Goal: Information Seeking & Learning: Learn about a topic

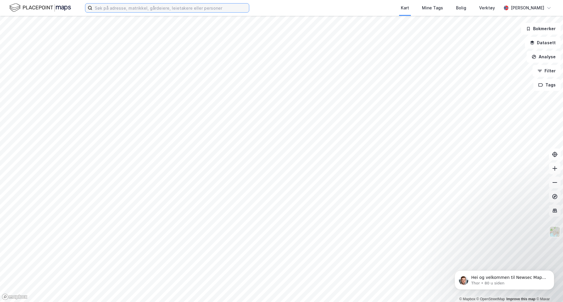
click at [159, 8] on input at bounding box center [170, 8] width 156 height 9
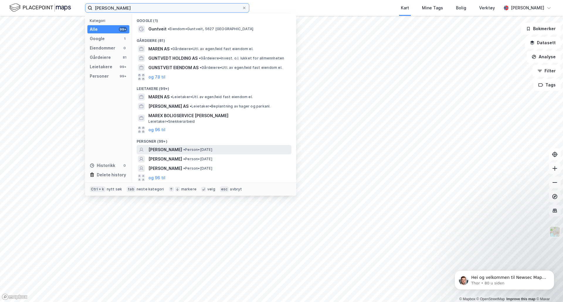
type input "[PERSON_NAME]"
click at [228, 150] on div "[PERSON_NAME] • Person • [DATE]" at bounding box center [219, 149] width 142 height 7
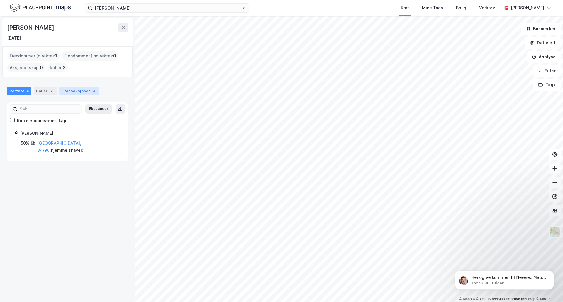
click at [76, 93] on div "Transaksjoner 3" at bounding box center [79, 91] width 40 height 8
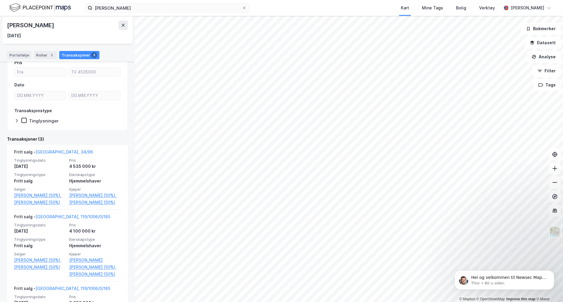
scroll to position [59, 0]
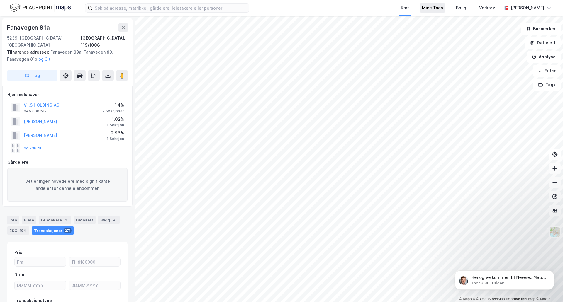
scroll to position [42, 0]
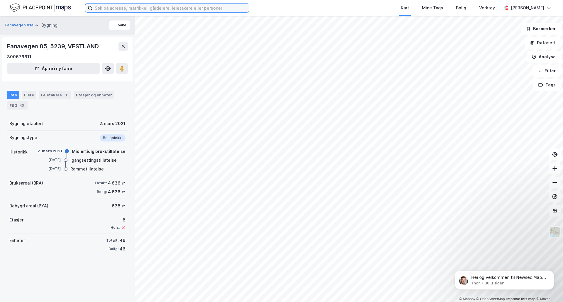
click at [135, 8] on input at bounding box center [170, 8] width 156 height 9
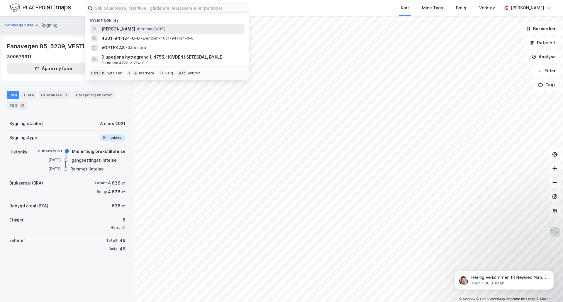
click at [193, 30] on div "[PERSON_NAME] • Person • [DATE]" at bounding box center [172, 28] width 142 height 7
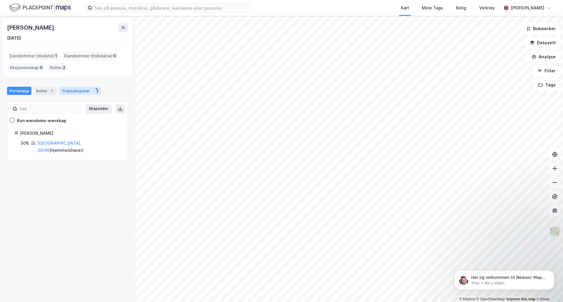
click at [76, 90] on div "Transaksjoner" at bounding box center [79, 91] width 41 height 8
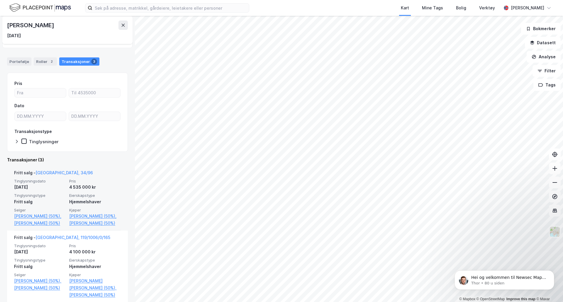
scroll to position [122, 0]
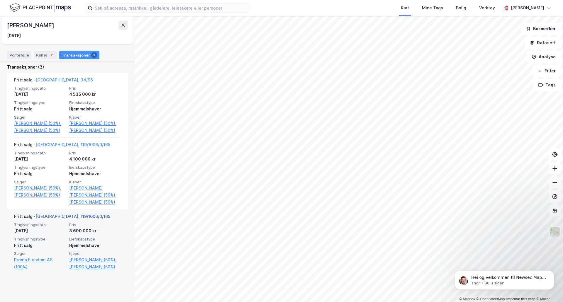
click at [75, 219] on link "[GEOGRAPHIC_DATA], 119/1006/0/165" at bounding box center [72, 216] width 75 height 5
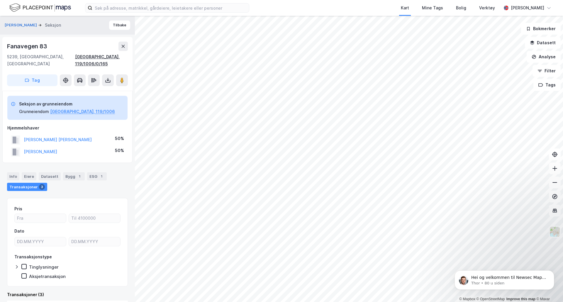
click at [110, 55] on div "[GEOGRAPHIC_DATA], 119/1006/0/165" at bounding box center [101, 60] width 53 height 14
